Goal: Information Seeking & Learning: Compare options

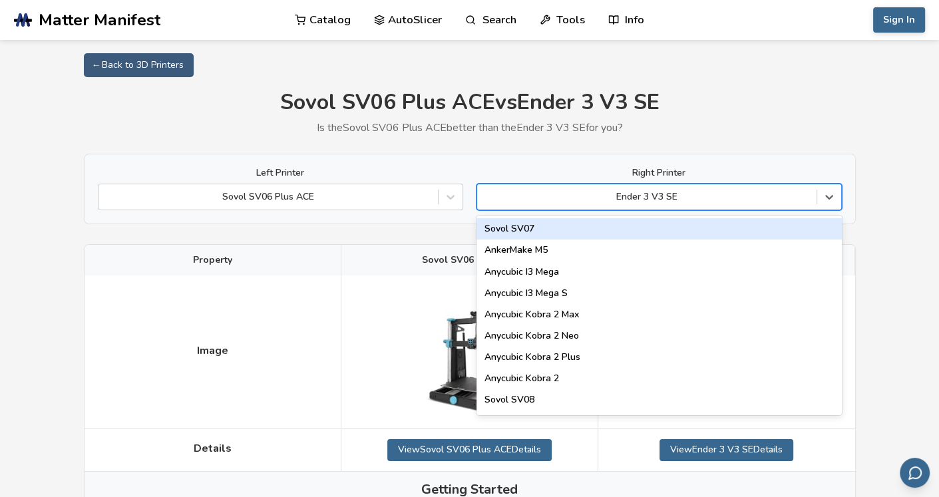
click at [635, 196] on div at bounding box center [647, 196] width 326 height 13
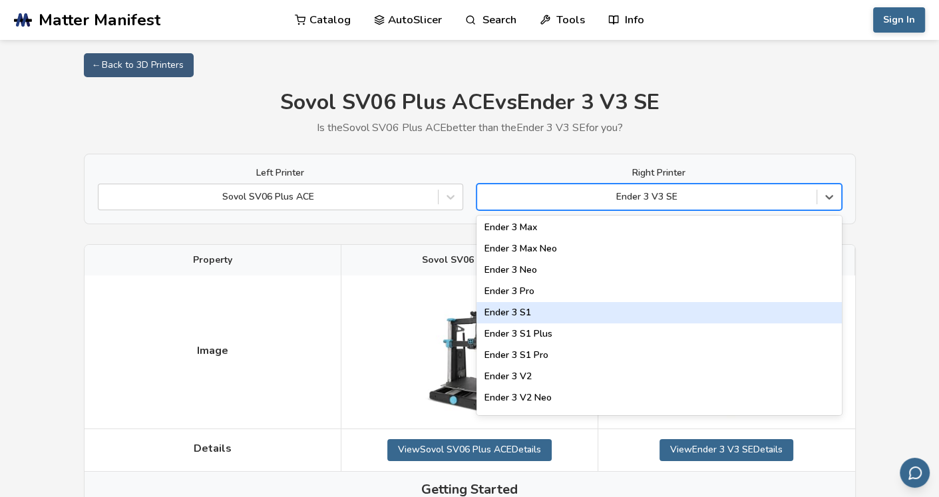
scroll to position [1264, 0]
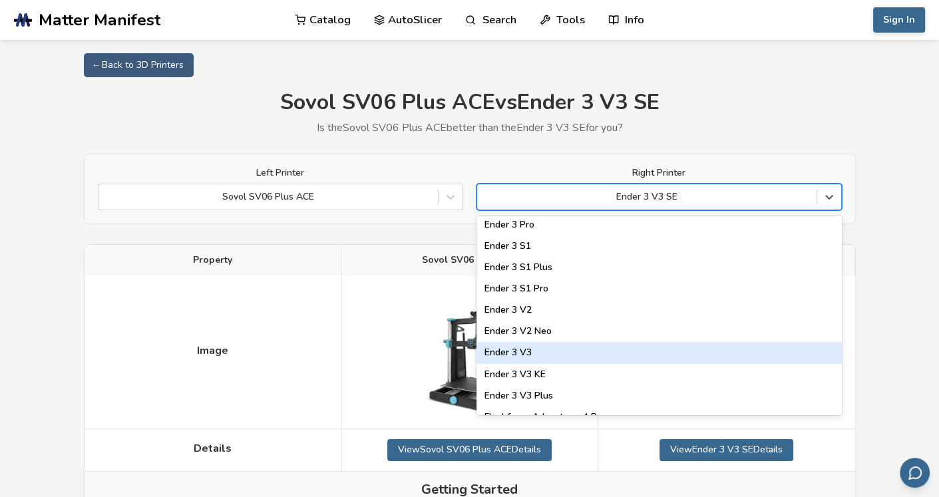
click at [582, 347] on div "Ender 3 V3" at bounding box center [658, 352] width 365 height 21
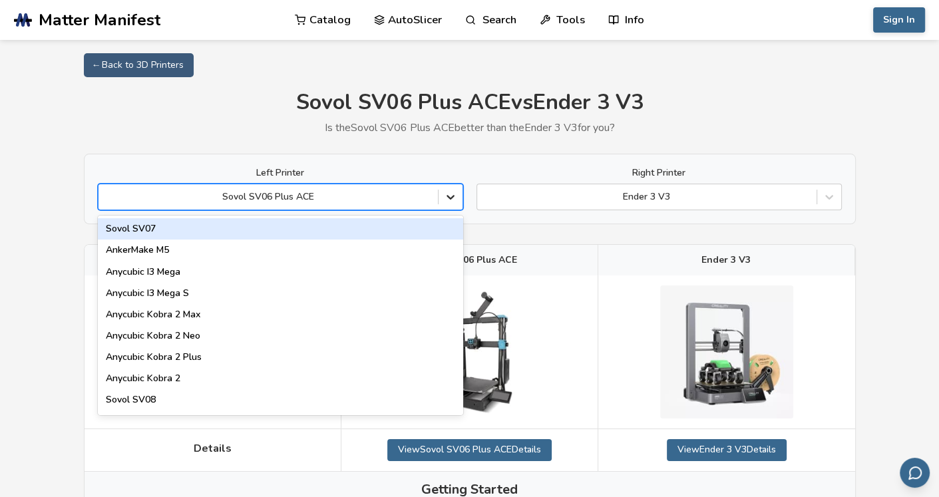
click at [450, 194] on icon at bounding box center [450, 196] width 13 height 13
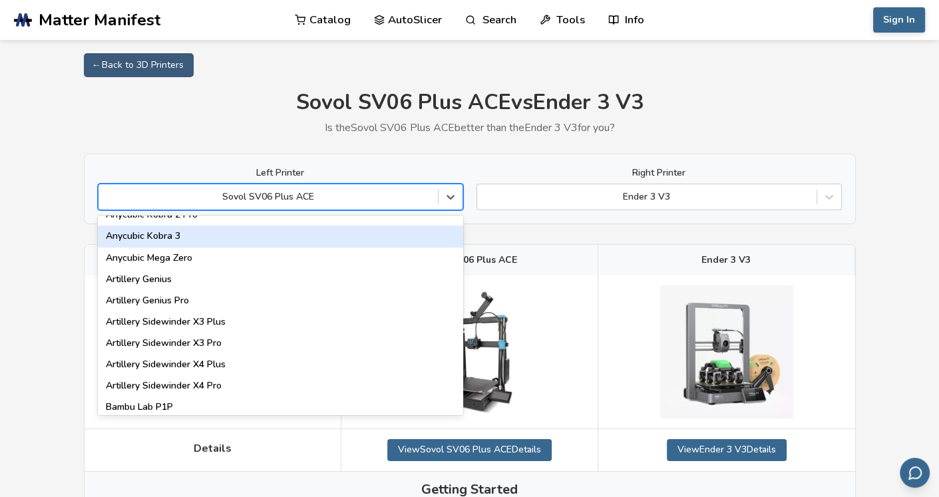
scroll to position [708, 0]
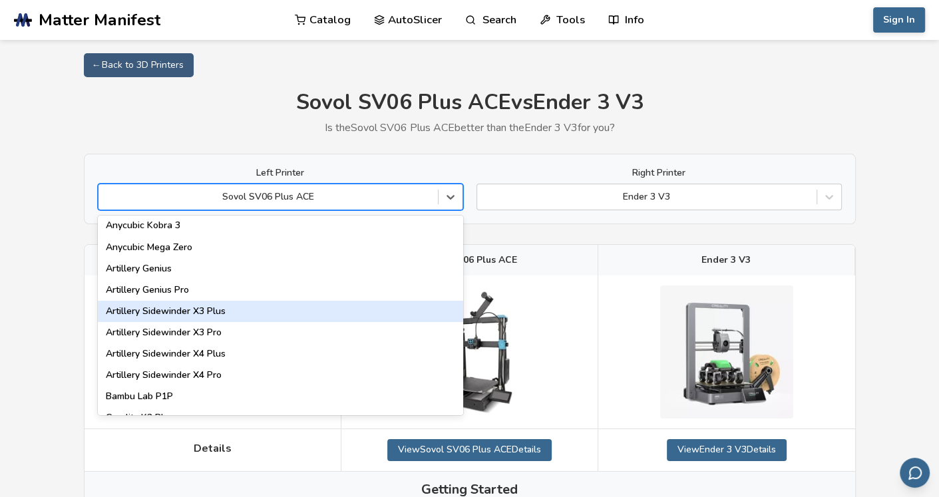
click at [188, 313] on div "Artillery Sidewinder X3 Plus" at bounding box center [280, 311] width 365 height 21
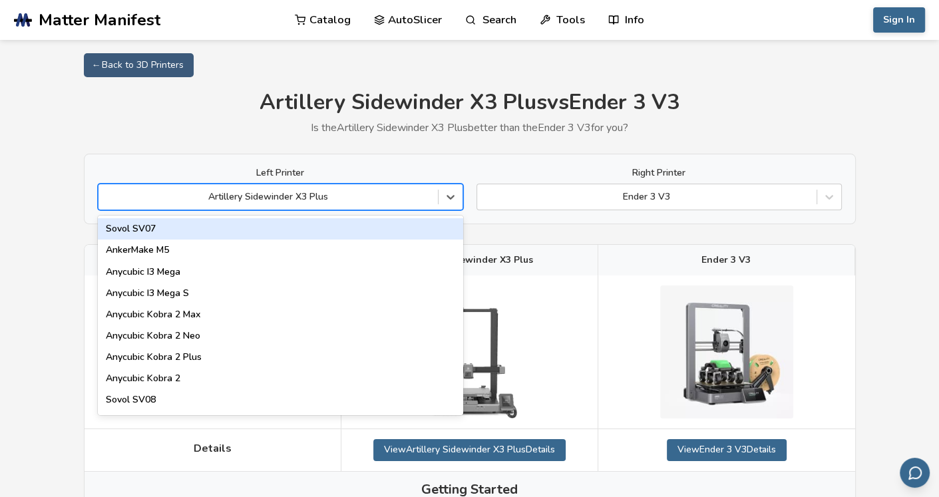
click at [388, 204] on div "Artillery Sidewinder X3 Plus" at bounding box center [267, 197] width 339 height 19
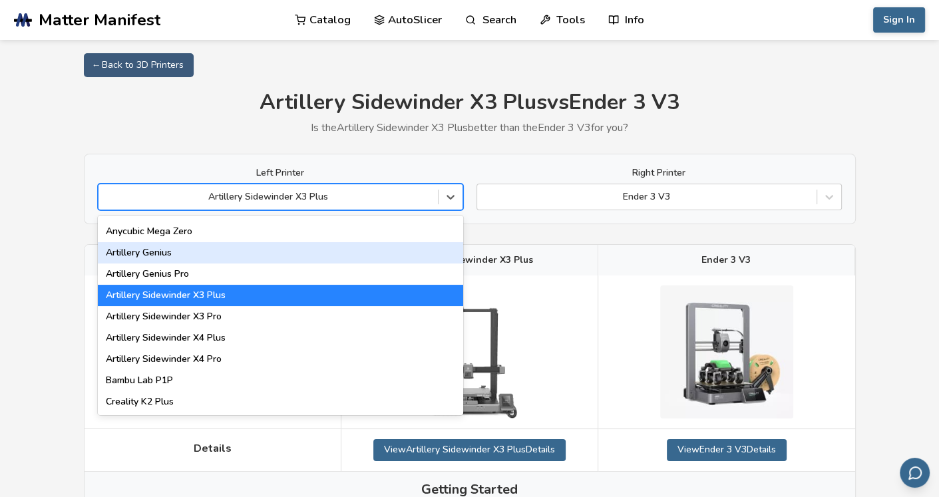
scroll to position [732, 0]
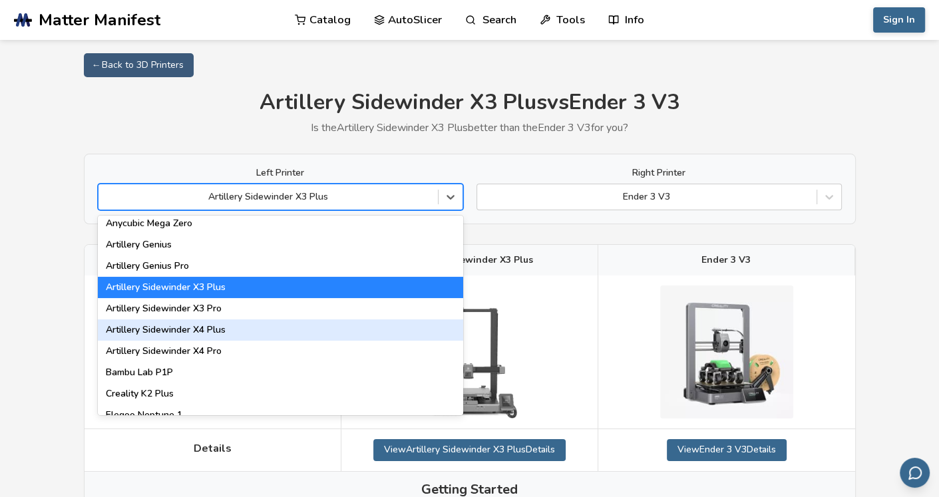
click at [264, 329] on div "Artillery Sidewinder X4 Plus" at bounding box center [280, 329] width 365 height 21
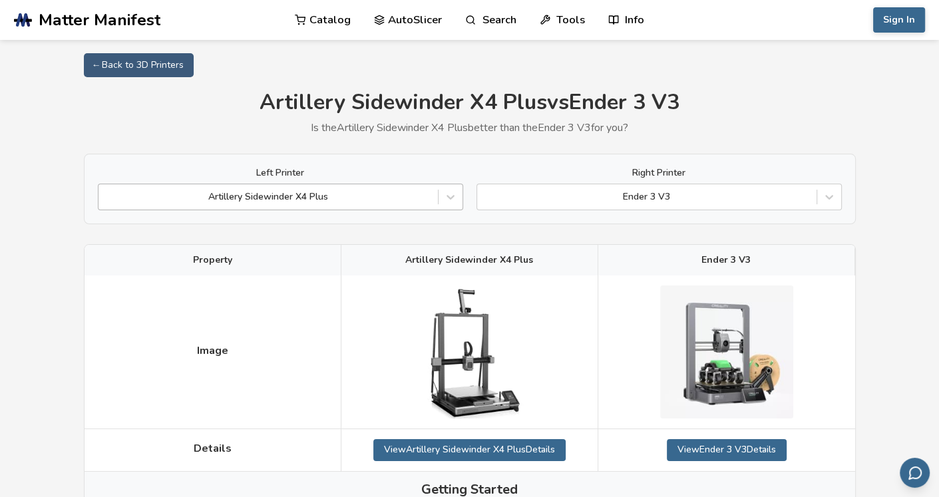
click at [345, 198] on div at bounding box center [268, 196] width 326 height 13
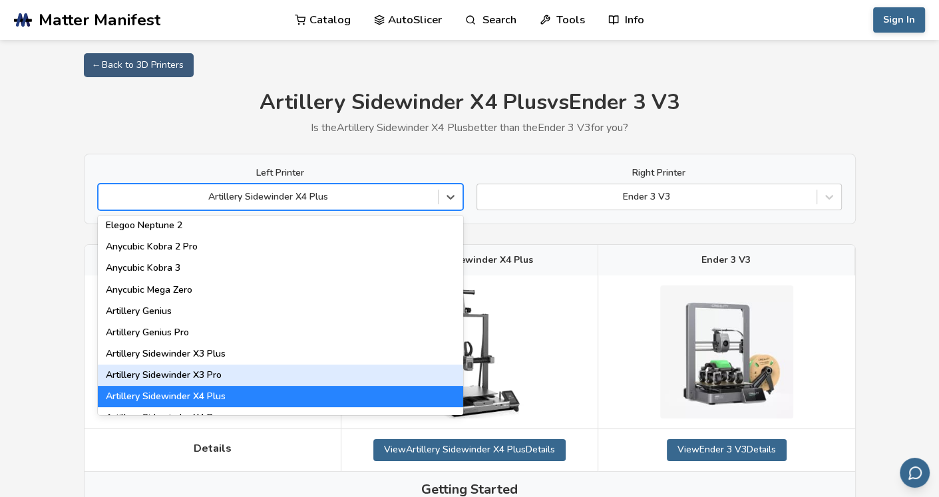
scroll to position [732, 0]
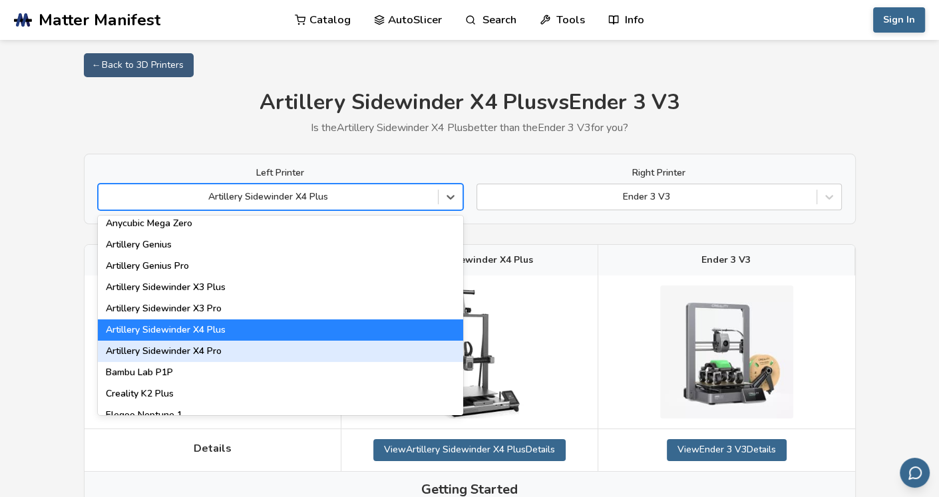
click at [242, 353] on div "Artillery Sidewinder X4 Pro" at bounding box center [280, 351] width 365 height 21
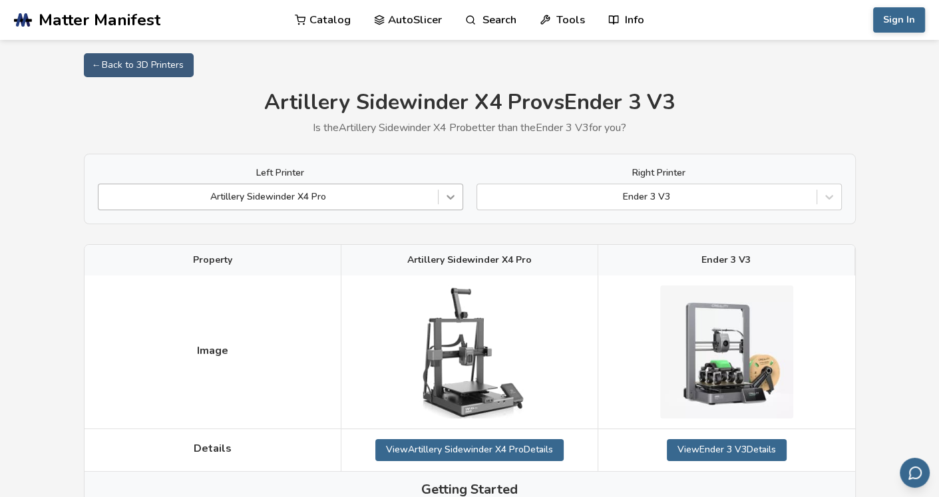
click at [450, 198] on icon at bounding box center [450, 198] width 8 height 5
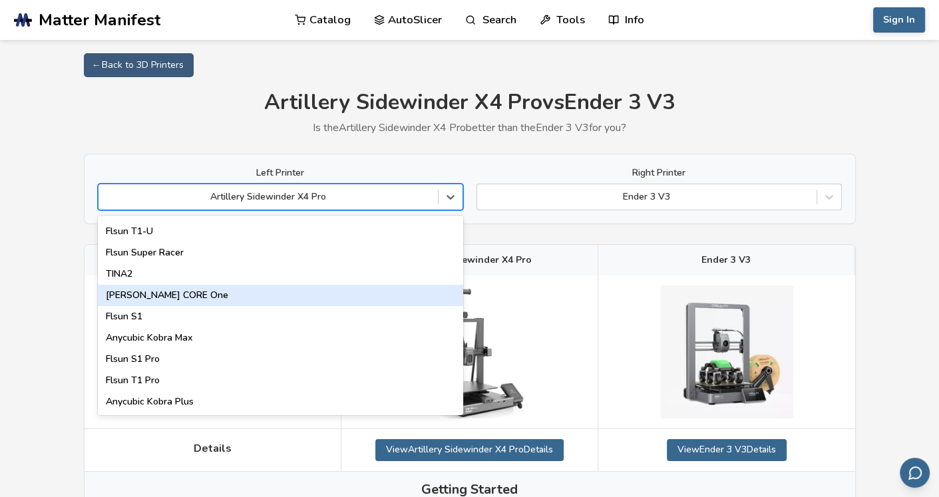
scroll to position [1464, 0]
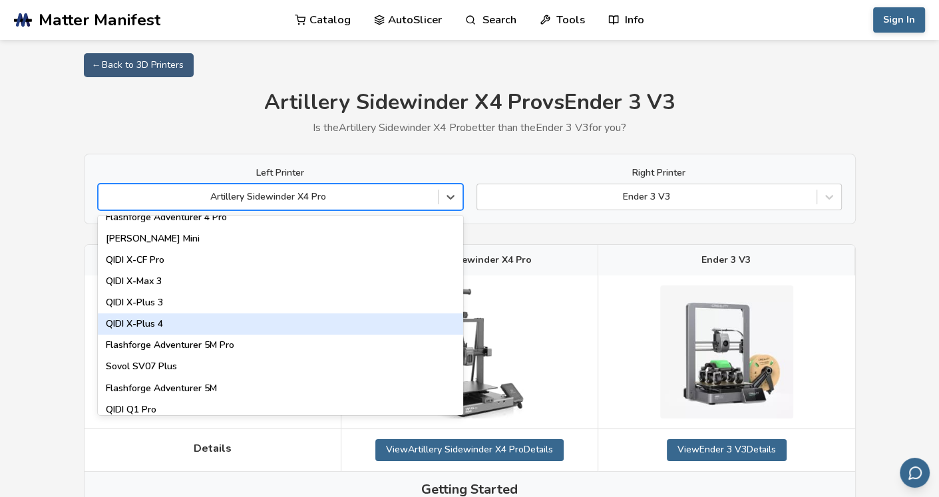
click at [371, 319] on div "QIDI X-Plus 4" at bounding box center [280, 323] width 365 height 21
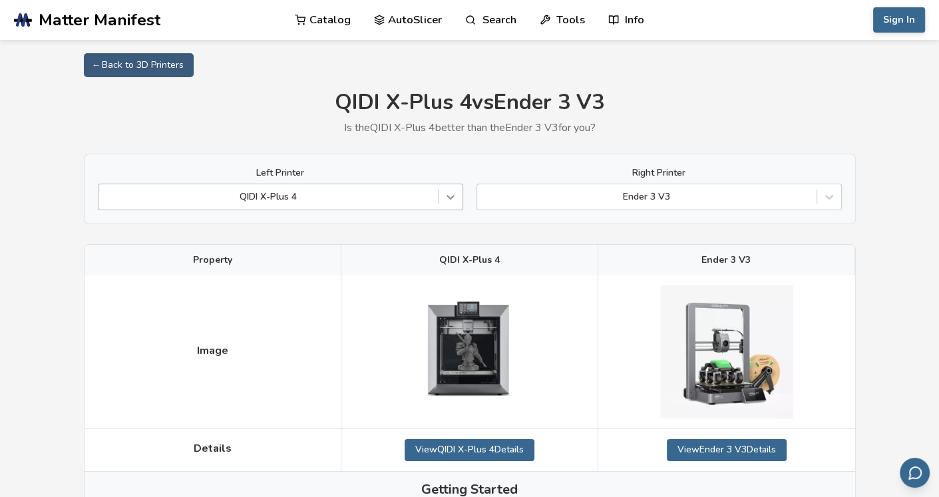
click at [450, 204] on div at bounding box center [451, 197] width 24 height 24
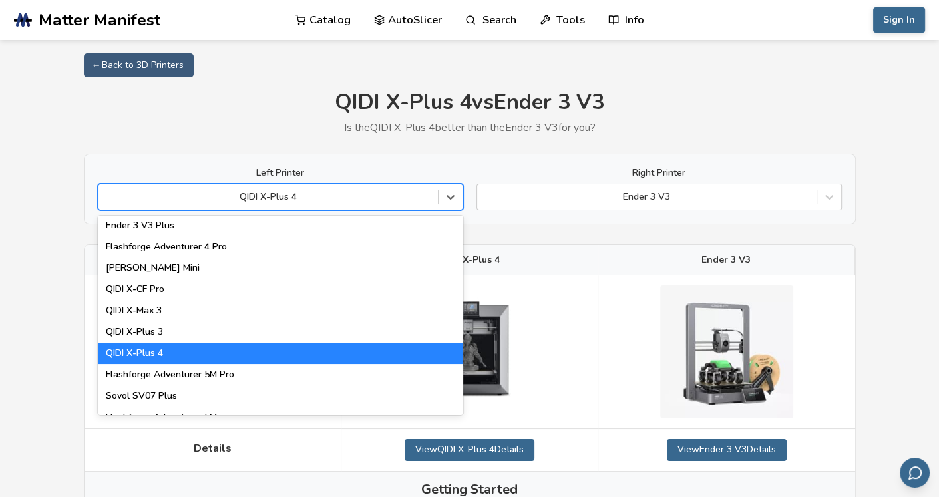
scroll to position [1373, 0]
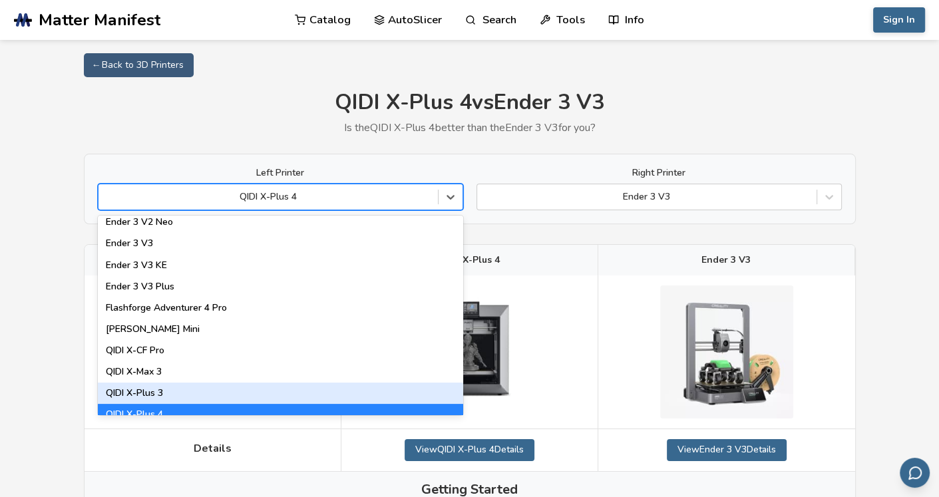
click at [221, 388] on div "QIDI X-Plus 3" at bounding box center [280, 393] width 365 height 21
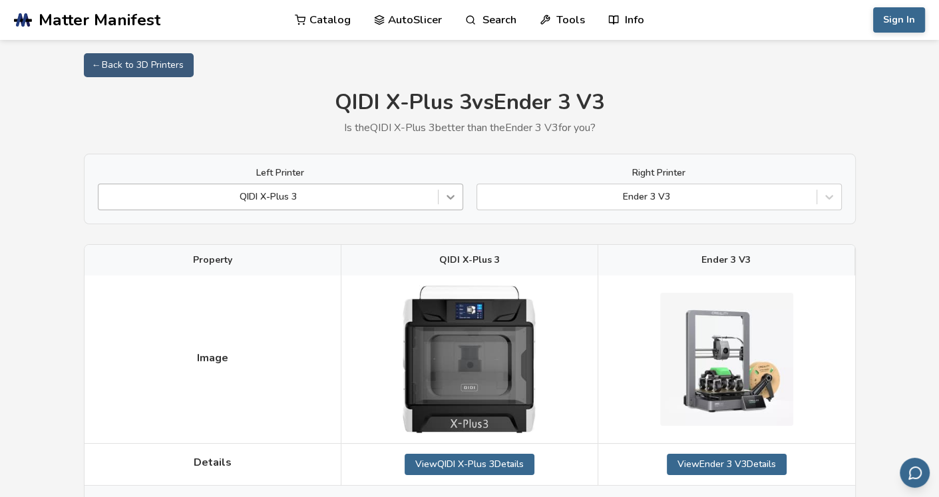
click at [452, 198] on icon at bounding box center [450, 196] width 13 height 13
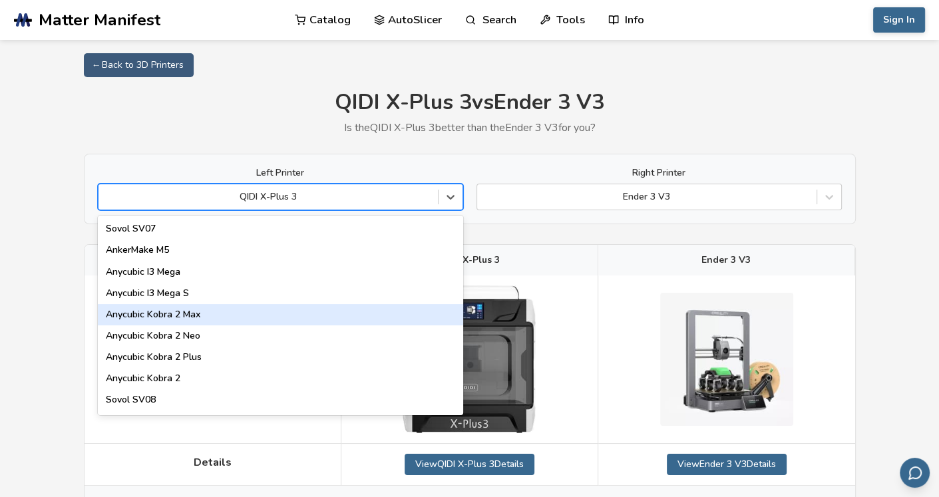
click at [357, 308] on div "Anycubic Kobra 2 Max" at bounding box center [280, 314] width 365 height 21
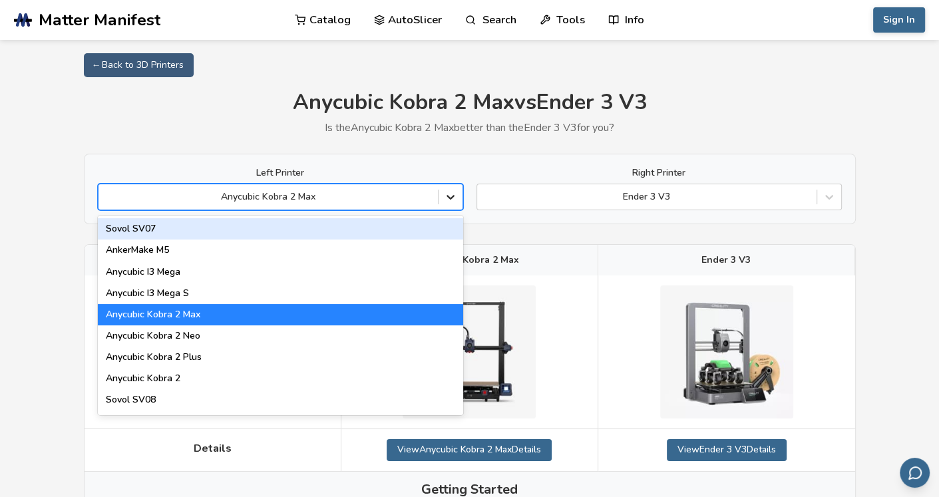
click at [444, 193] on icon at bounding box center [450, 196] width 13 height 13
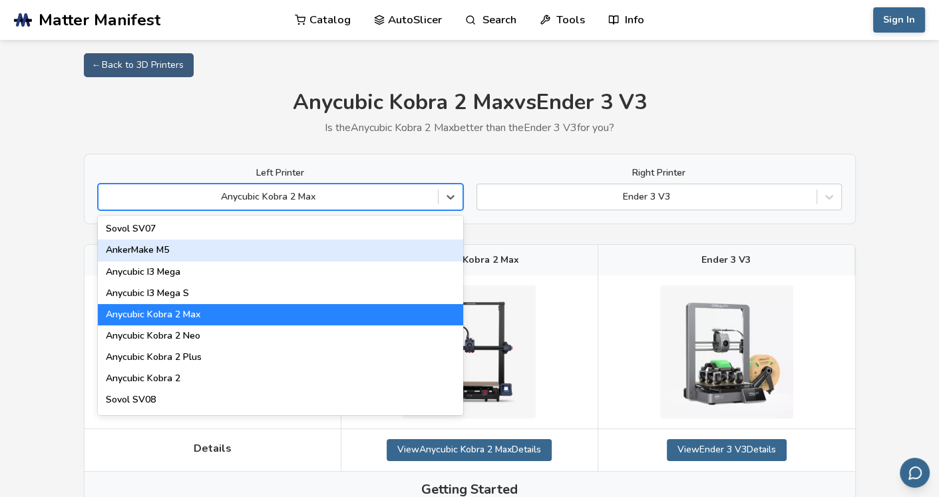
scroll to position [266, 0]
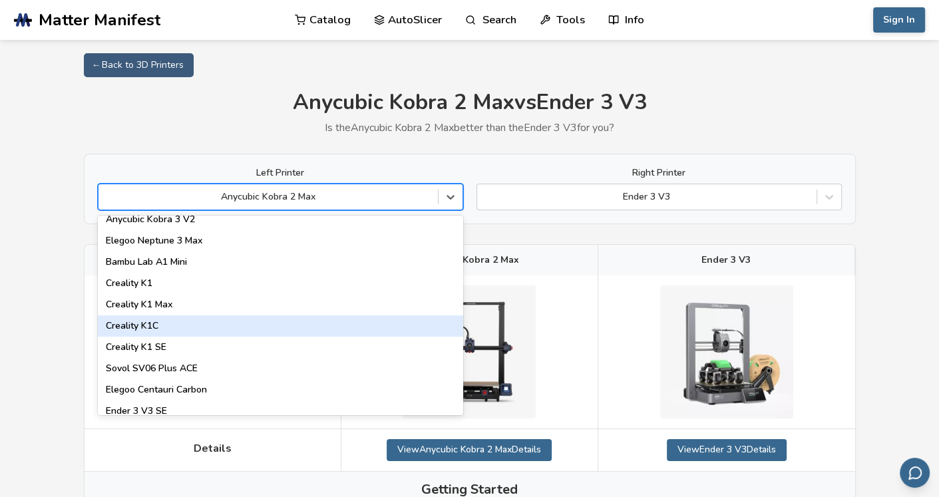
click at [335, 317] on div "Creality K1C" at bounding box center [280, 325] width 365 height 21
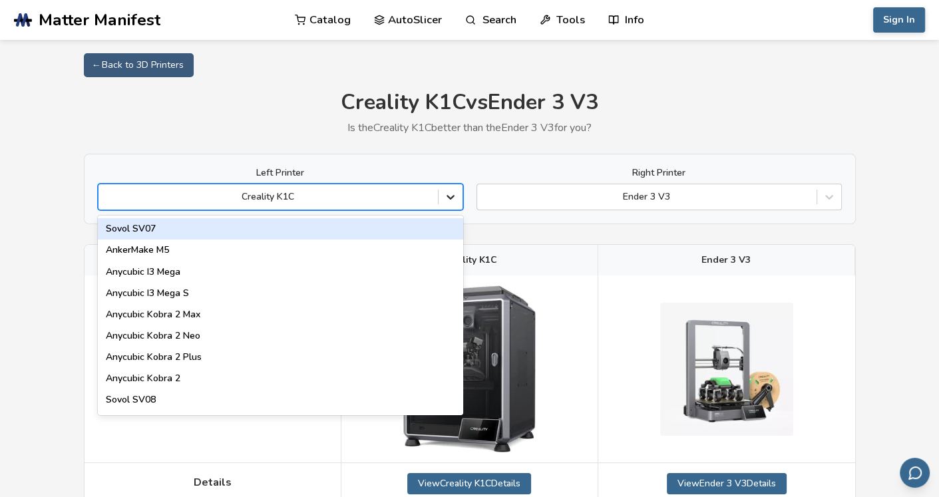
click at [445, 200] on icon at bounding box center [450, 196] width 13 height 13
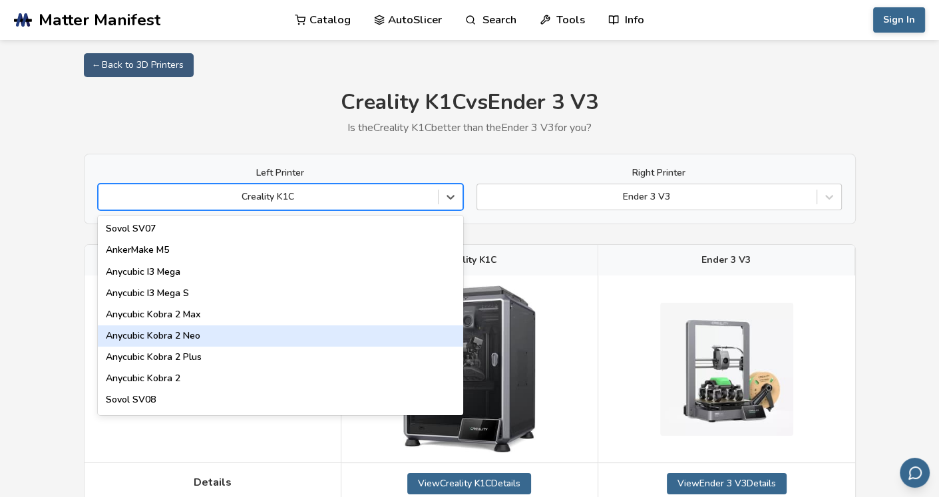
scroll to position [333, 0]
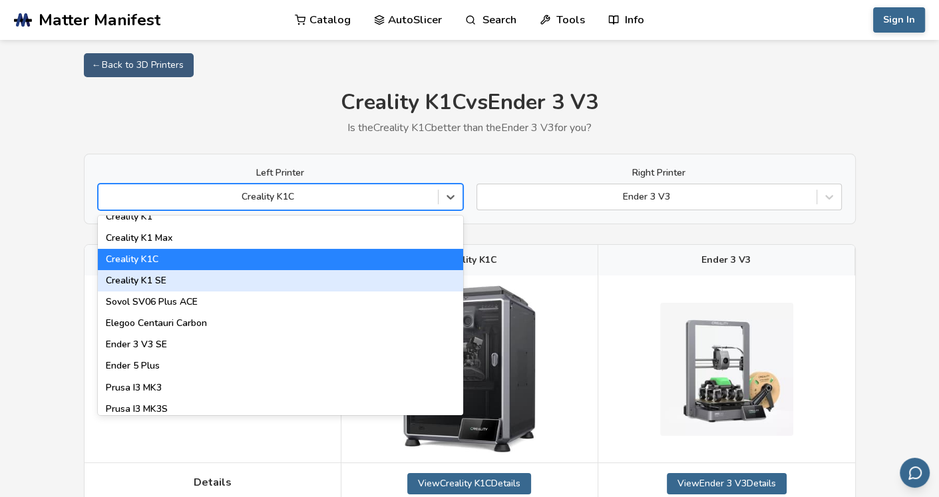
click at [341, 281] on div "Creality K1 SE" at bounding box center [280, 280] width 365 height 21
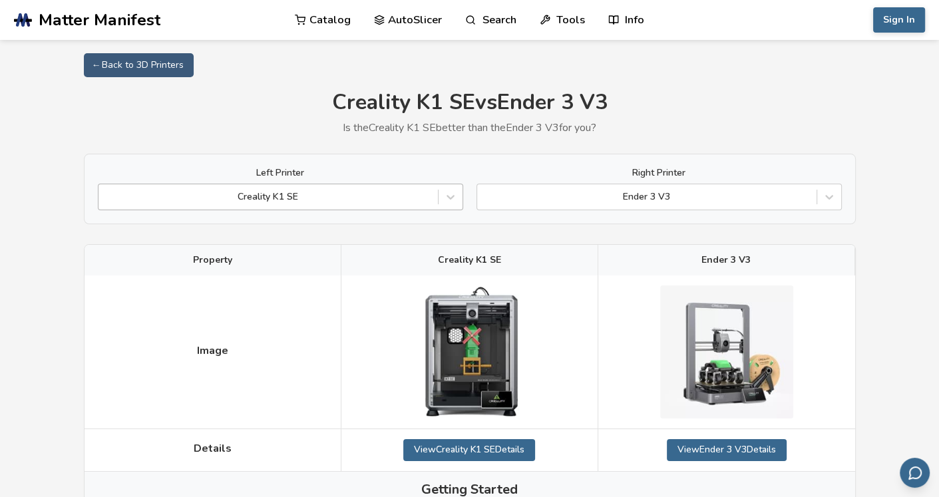
click at [375, 200] on div at bounding box center [268, 196] width 326 height 13
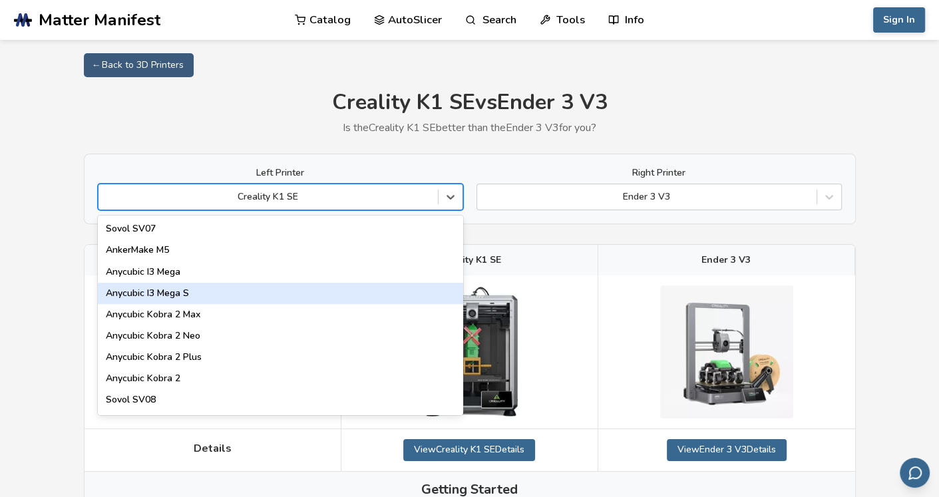
scroll to position [266, 0]
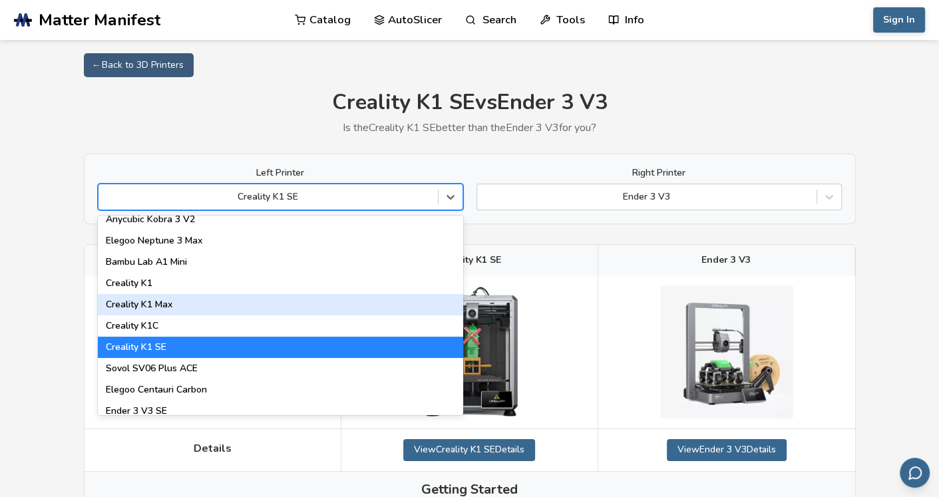
click at [354, 306] on div "Creality K1 Max" at bounding box center [280, 304] width 365 height 21
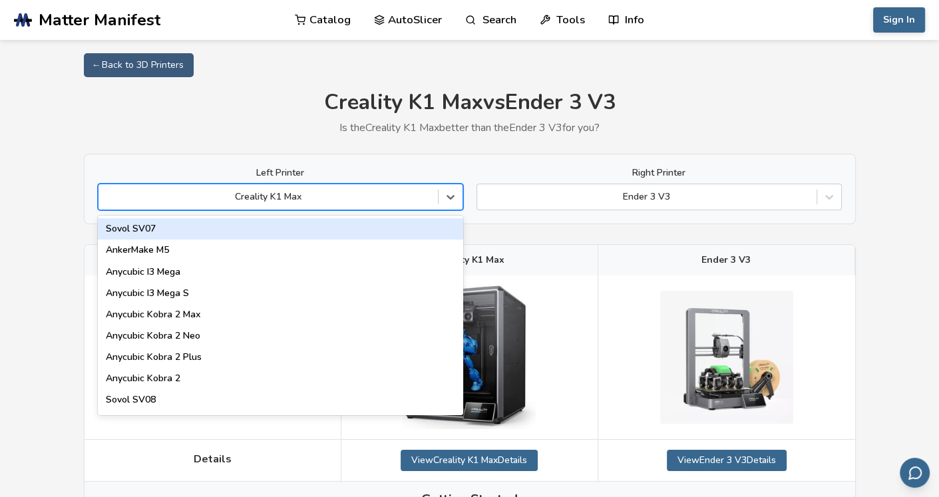
click at [379, 203] on div at bounding box center [268, 196] width 326 height 13
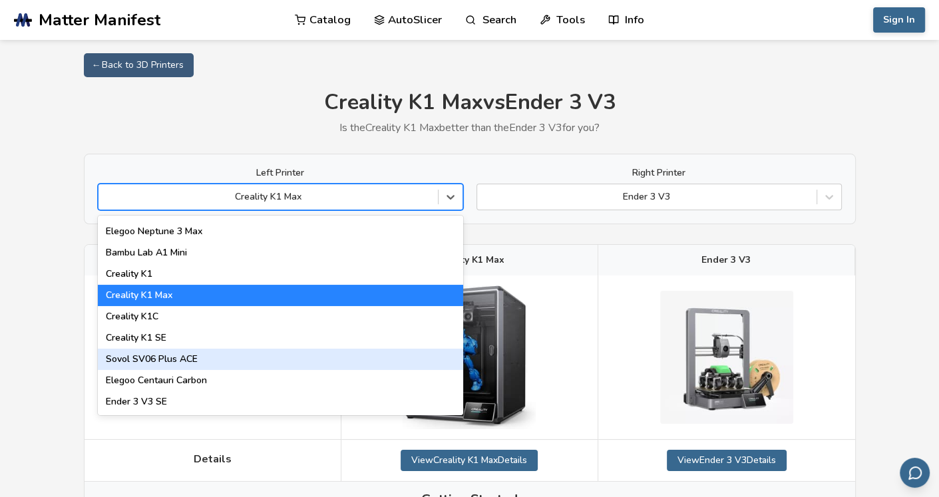
scroll to position [266, 0]
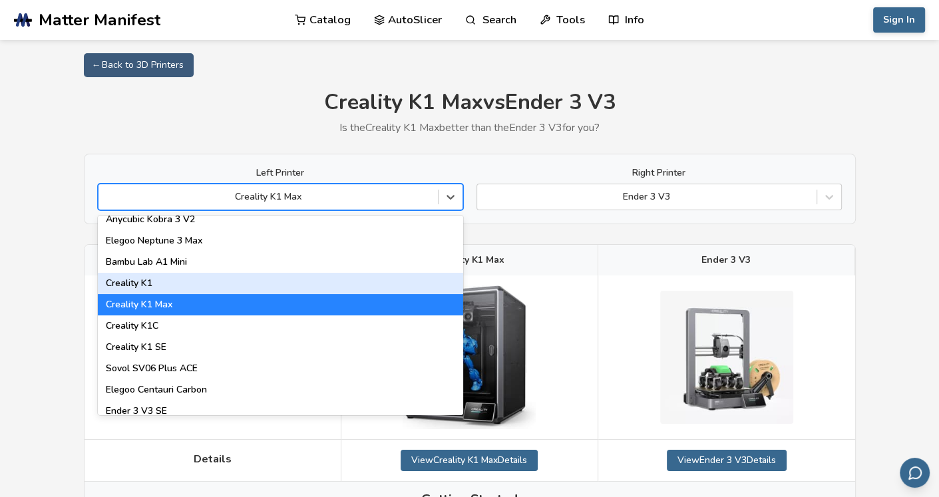
click at [303, 287] on div "Creality K1" at bounding box center [280, 283] width 365 height 21
